Goal: Task Accomplishment & Management: Manage account settings

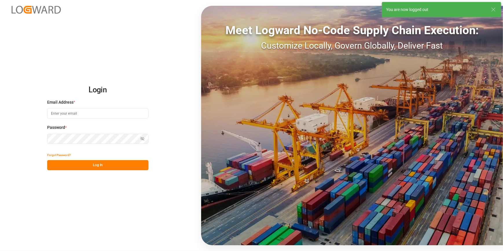
type input "[PERSON_NAME][EMAIL_ADDRESS][PERSON_NAME][DOMAIN_NAME]"
drag, startPoint x: 90, startPoint y: 165, endPoint x: 95, endPoint y: 164, distance: 5.2
click at [91, 165] on button "Log In" at bounding box center [97, 165] width 101 height 10
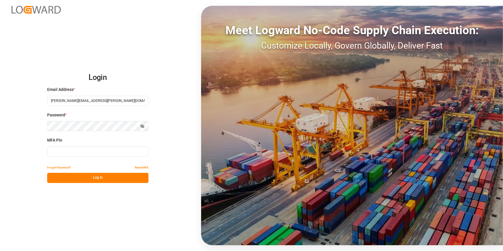
click at [60, 154] on input at bounding box center [97, 151] width 101 height 10
type input "2"
type input "709694"
click at [81, 180] on button "Log In" at bounding box center [97, 178] width 101 height 10
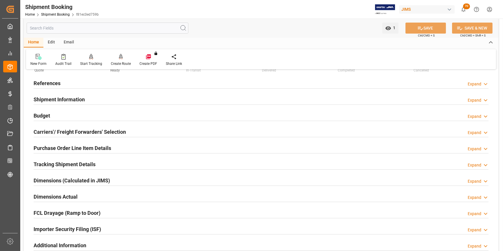
scroll to position [26, 0]
click at [55, 82] on h2 "References" at bounding box center [47, 84] width 27 height 8
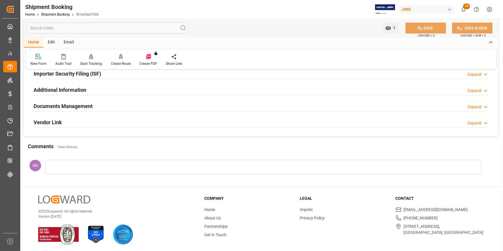
scroll to position [298, 0]
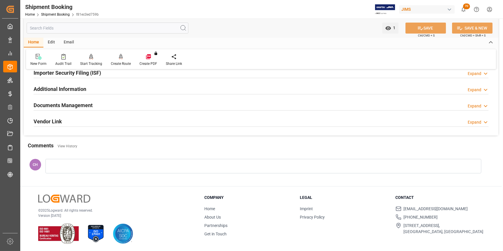
click at [73, 167] on div at bounding box center [263, 166] width 436 height 14
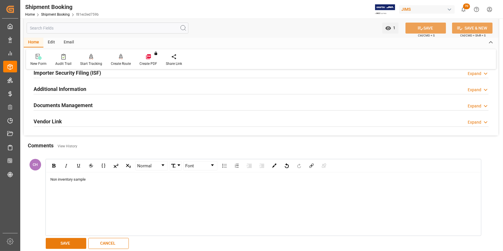
click at [72, 246] on button "SAVE" at bounding box center [66, 243] width 40 height 11
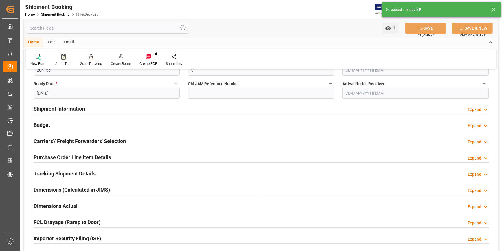
scroll to position [141, 0]
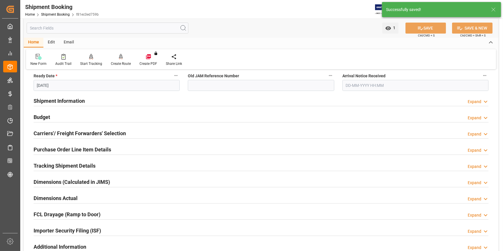
click at [49, 118] on h2 "Budget" at bounding box center [42, 117] width 16 height 8
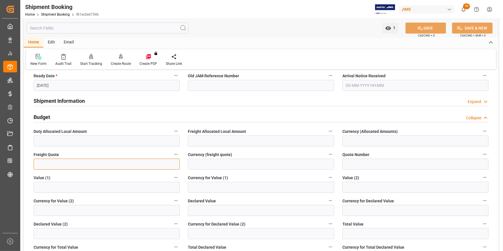
click at [46, 164] on input "text" at bounding box center [107, 164] width 146 height 11
type input "220"
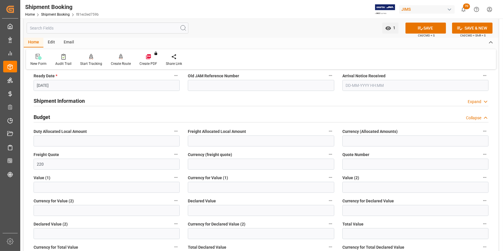
click at [69, 151] on label "Freight Quote" at bounding box center [107, 154] width 146 height 8
click at [172, 151] on button "Freight Quote" at bounding box center [176, 154] width 8 height 8
click at [218, 165] on div at bounding box center [251, 125] width 503 height 251
click at [198, 166] on input at bounding box center [261, 164] width 146 height 11
type input "u"
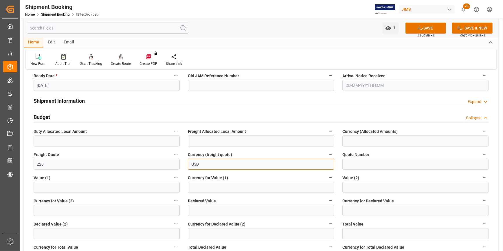
type input "USD"
click at [128, 156] on label "Freight Quote" at bounding box center [107, 154] width 146 height 8
click at [172, 156] on button "Freight Quote" at bounding box center [176, 154] width 8 height 8
click at [416, 28] on div at bounding box center [251, 125] width 503 height 251
click at [120, 57] on icon at bounding box center [121, 56] width 4 height 5
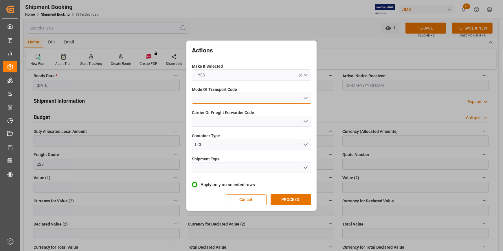
click at [200, 99] on button "open menu" at bounding box center [251, 98] width 119 height 11
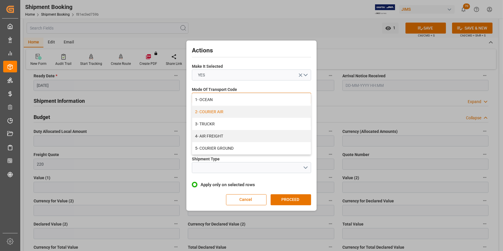
click at [220, 110] on div "2- COURIER AIR" at bounding box center [251, 112] width 119 height 12
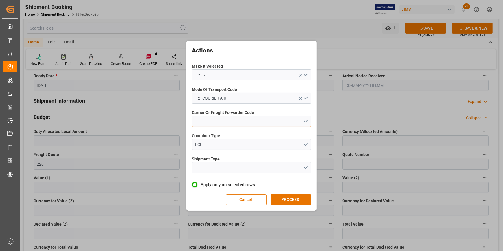
click at [209, 124] on button "open menu" at bounding box center [251, 121] width 119 height 11
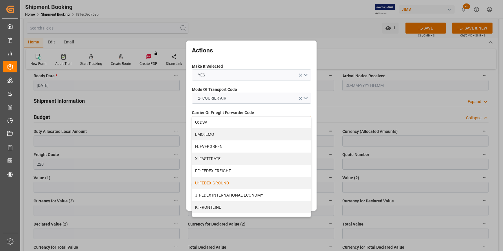
scroll to position [131, 0]
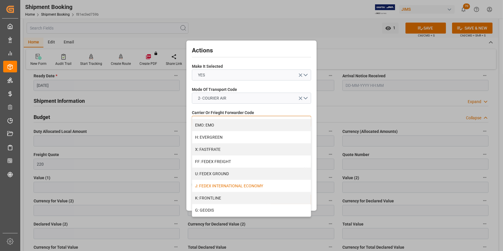
click at [224, 187] on div "J: FEDEX INTERNATIONAL ECONOMY" at bounding box center [251, 186] width 119 height 12
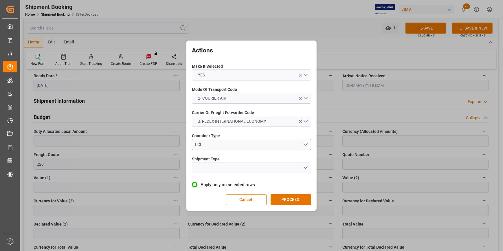
click at [204, 143] on div "LCL" at bounding box center [249, 144] width 108 height 6
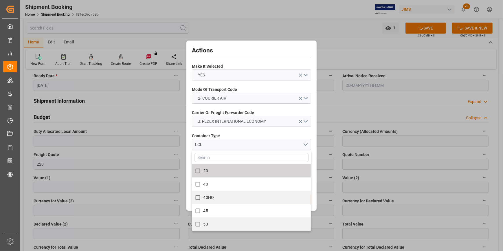
click at [258, 133] on label "Container Type" at bounding box center [251, 136] width 119 height 6
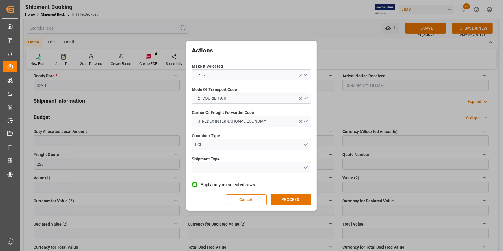
click at [225, 170] on button "open menu" at bounding box center [251, 167] width 119 height 11
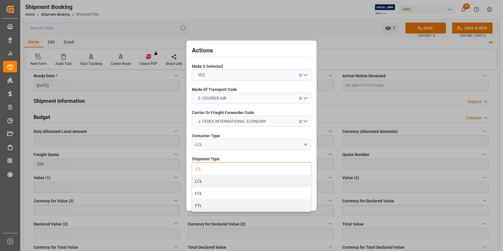
click at [204, 169] on div "LTL" at bounding box center [251, 169] width 119 height 12
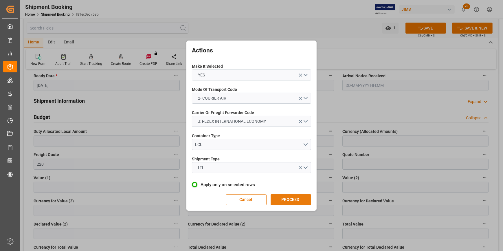
click at [294, 201] on button "PROCEED" at bounding box center [290, 199] width 40 height 11
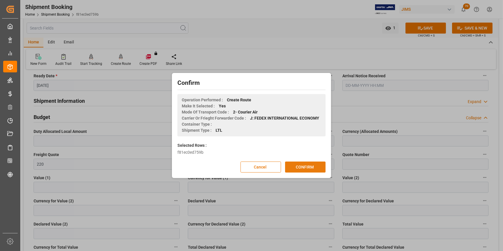
click at [300, 165] on button "CONFIRM" at bounding box center [305, 166] width 40 height 11
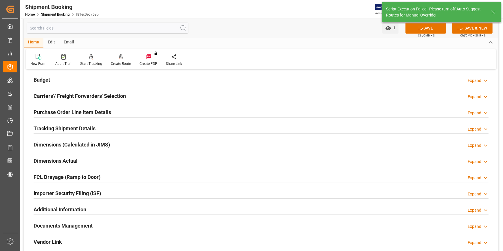
scroll to position [0, 0]
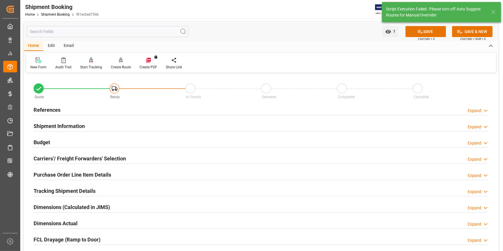
click at [52, 159] on h2 "Carriers'/ Freight Forwarders' Selection" at bounding box center [80, 158] width 92 height 8
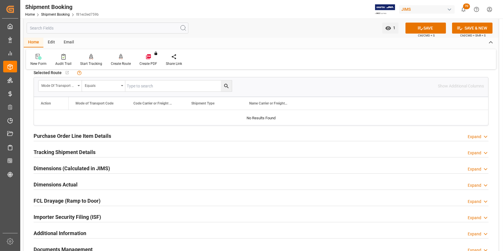
scroll to position [184, 0]
click at [54, 135] on h2 "Purchase Order Line Item Details" at bounding box center [73, 135] width 78 height 8
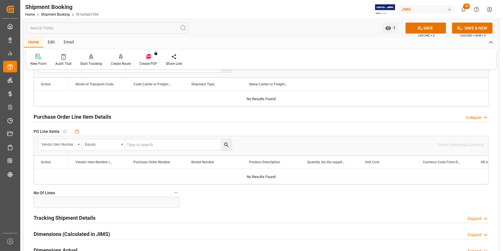
scroll to position [210, 0]
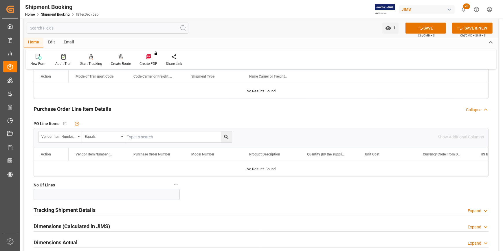
click at [75, 209] on h2 "Tracking Shipment Details" at bounding box center [65, 210] width 62 height 8
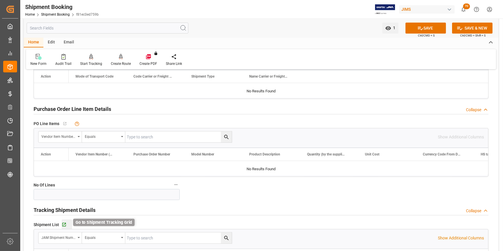
click at [65, 223] on icon "button" at bounding box center [64, 225] width 4 height 4
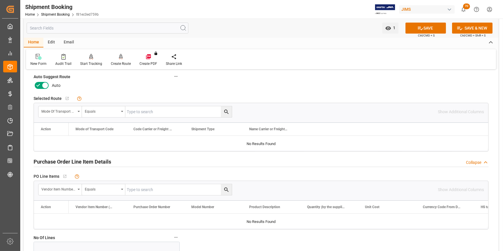
scroll to position [131, 0]
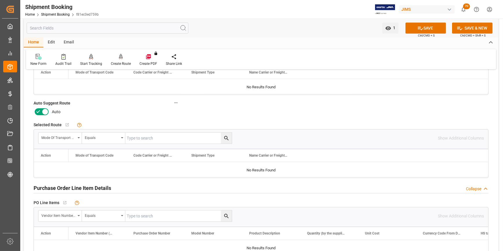
click at [43, 108] on icon at bounding box center [45, 111] width 7 height 7
click at [0, 0] on input "checkbox" at bounding box center [0, 0] width 0 height 0
click at [423, 29] on button "SAVE" at bounding box center [425, 28] width 40 height 11
click at [119, 60] on div "Create Route" at bounding box center [120, 60] width 29 height 13
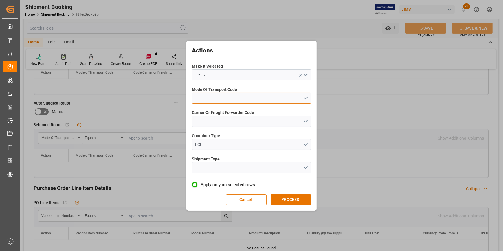
click at [212, 101] on button "open menu" at bounding box center [251, 98] width 119 height 11
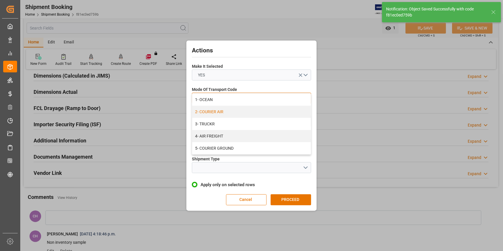
click at [209, 111] on div "2- COURIER AIR" at bounding box center [251, 112] width 119 height 12
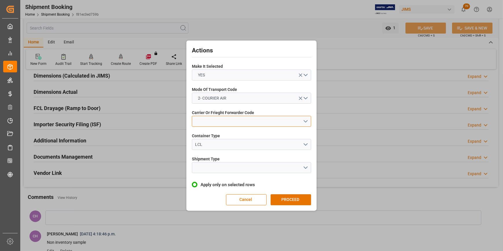
click at [205, 121] on button "open menu" at bounding box center [251, 121] width 119 height 11
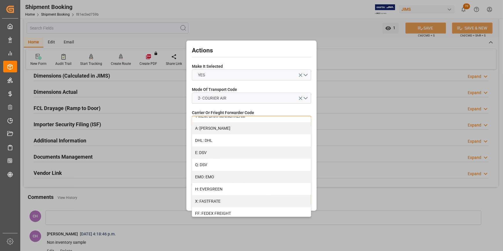
scroll to position [105, 0]
click at [232, 210] on div "J: FEDEX INTERNATIONAL ECONOMY" at bounding box center [251, 212] width 119 height 12
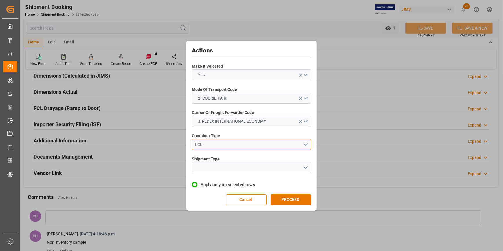
click at [204, 146] on div "LCL" at bounding box center [249, 144] width 108 height 6
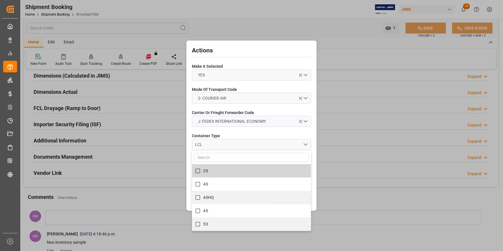
click at [235, 133] on label "Container Type" at bounding box center [251, 136] width 119 height 6
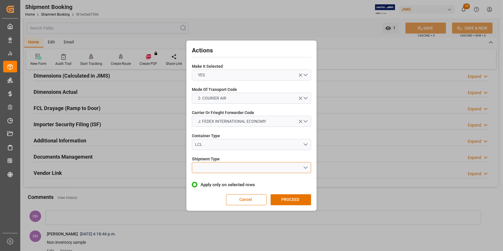
click at [217, 168] on button "open menu" at bounding box center [251, 167] width 119 height 11
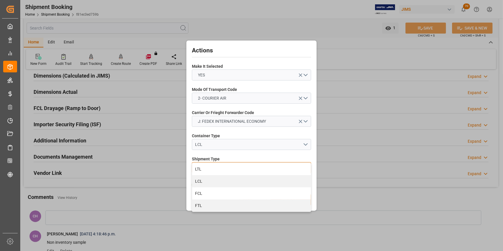
drag, startPoint x: 210, startPoint y: 169, endPoint x: 241, endPoint y: 183, distance: 33.5
click at [210, 169] on div "LTL" at bounding box center [251, 169] width 119 height 12
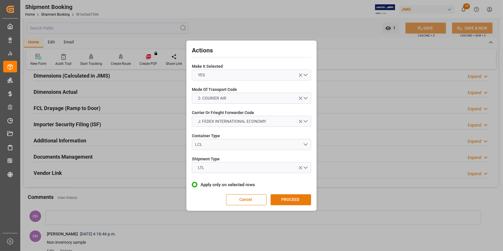
click at [288, 200] on button "PROCEED" at bounding box center [290, 199] width 40 height 11
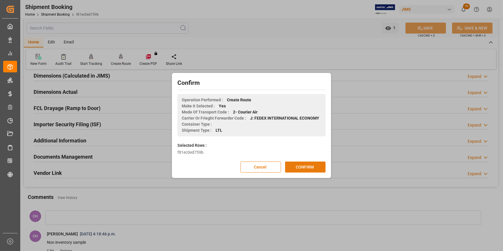
click at [300, 165] on button "CONFIRM" at bounding box center [305, 166] width 40 height 11
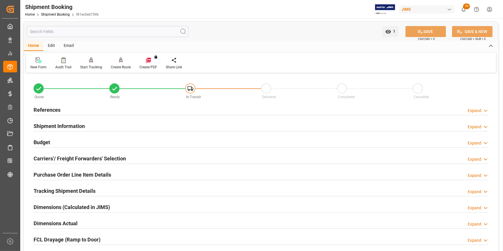
click at [49, 106] on h2 "References" at bounding box center [47, 110] width 27 height 8
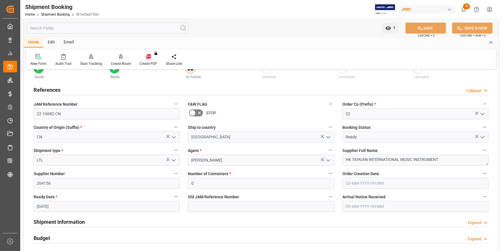
scroll to position [79, 0]
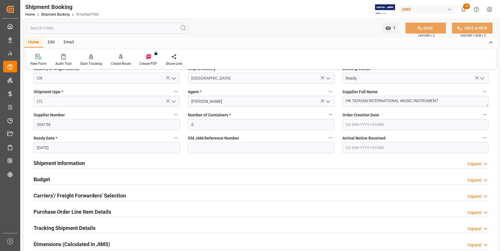
click at [49, 165] on h2 "Shipment Information" at bounding box center [59, 163] width 51 height 8
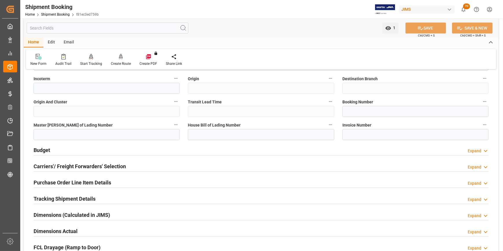
scroll to position [368, 0]
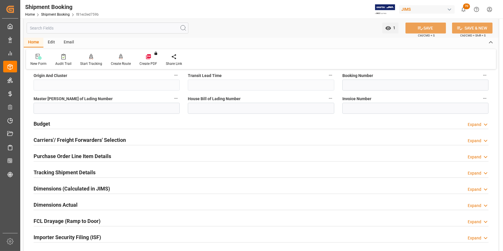
click at [61, 173] on h2 "Tracking Shipment Details" at bounding box center [65, 172] width 62 height 8
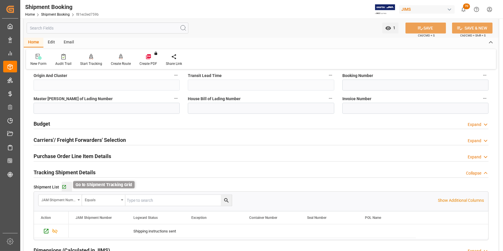
click at [64, 187] on icon "button" at bounding box center [64, 187] width 5 height 5
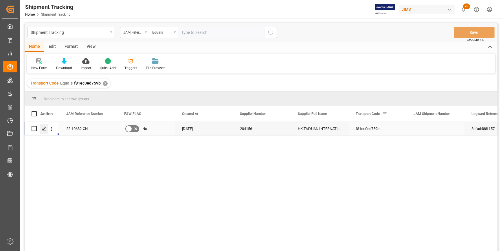
click at [43, 129] on icon "Press SPACE to select this row." at bounding box center [44, 128] width 5 height 5
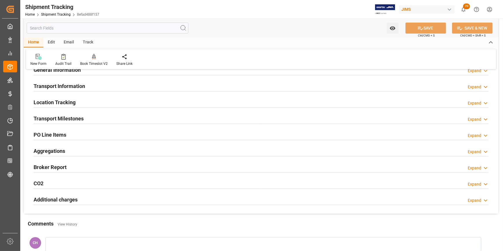
scroll to position [52, 0]
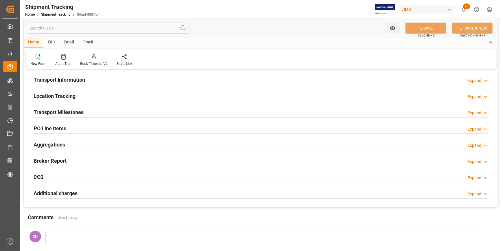
click at [59, 117] on div at bounding box center [261, 117] width 455 height 0
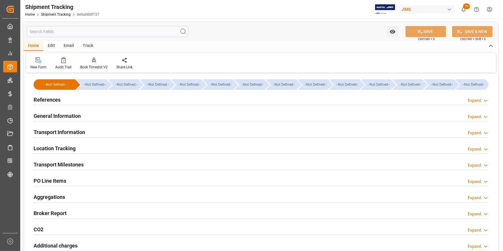
click at [48, 101] on h2 "References" at bounding box center [47, 100] width 27 height 8
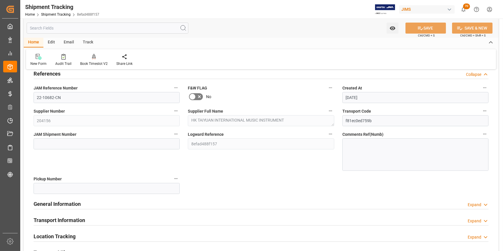
scroll to position [52, 0]
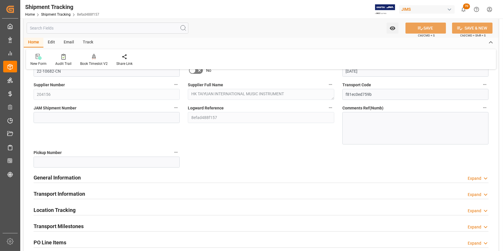
click at [49, 179] on h2 "General Information" at bounding box center [57, 178] width 47 height 8
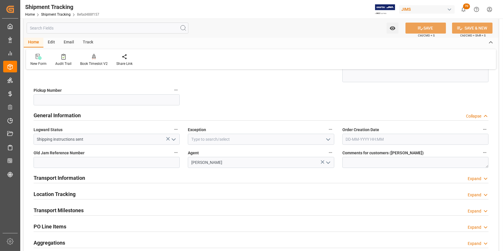
scroll to position [131, 0]
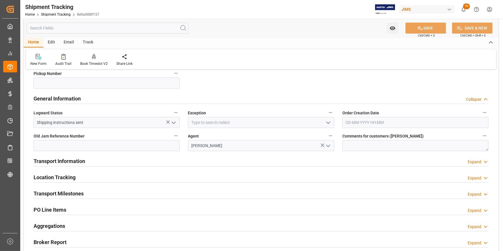
click at [46, 163] on h2 "Transport Information" at bounding box center [59, 161] width 51 height 8
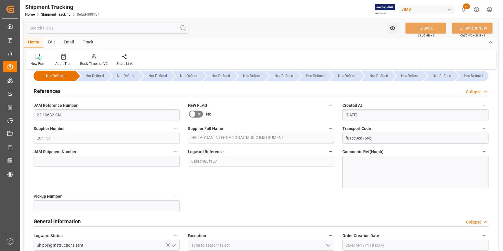
scroll to position [0, 0]
